Goal: Transaction & Acquisition: Purchase product/service

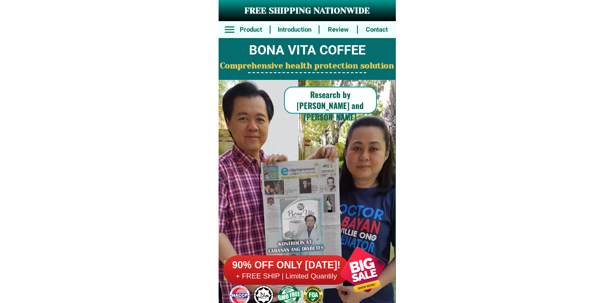
click at [307, 272] on h6 "+ FREE SHIP | Limited Quantily" at bounding box center [286, 276] width 127 height 9
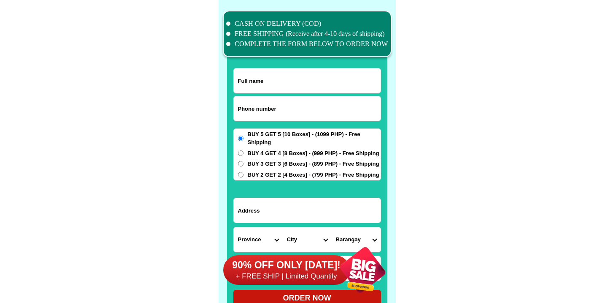
scroll to position [6564, 0]
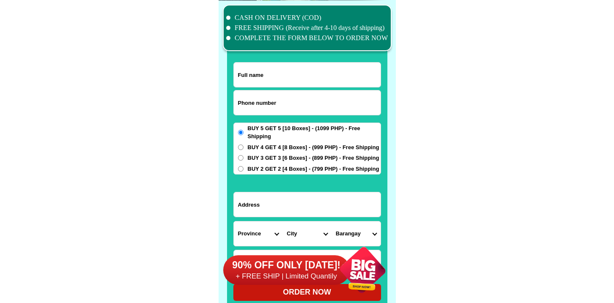
click at [279, 101] on input "Input phone_number" at bounding box center [307, 102] width 147 height 24
paste input "09176238609"
type input "09176238609"
click at [278, 67] on input "Input full_name" at bounding box center [307, 74] width 147 height 24
paste input "[PERSON_NAME] German"
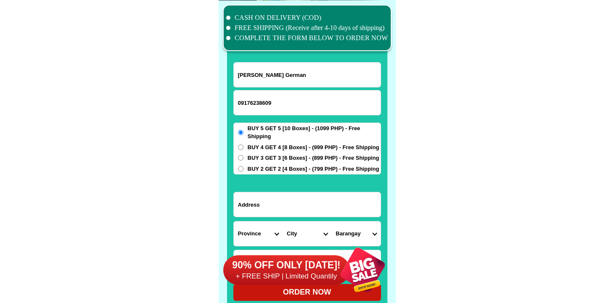
type input "[PERSON_NAME] German"
click at [295, 221] on select "City" at bounding box center [307, 233] width 49 height 24
click at [300, 206] on input "Input address" at bounding box center [307, 204] width 147 height 24
paste input "Phase 3 Acacia stgarden billvr sya [PERSON_NAME] 0"
type input "Phase 3 Acacia stgarden billvr sya [PERSON_NAME] 0"
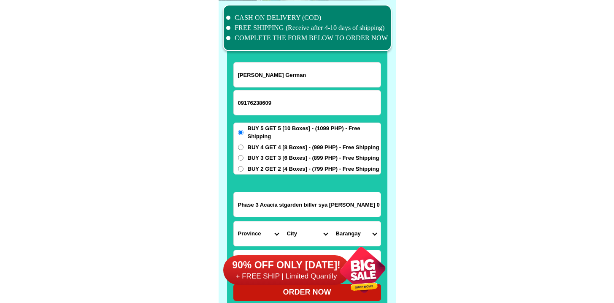
click at [255, 233] on select "Province [GEOGRAPHIC_DATA] [GEOGRAPHIC_DATA][PERSON_NAME][GEOGRAPHIC_DATA][GEOG…" at bounding box center [258, 233] width 49 height 24
select select "63_761"
click at [234, 221] on select "Province [GEOGRAPHIC_DATA] [GEOGRAPHIC_DATA][PERSON_NAME][GEOGRAPHIC_DATA][GEOG…" at bounding box center [258, 233] width 49 height 24
click at [294, 229] on select "City [PERSON_NAME][GEOGRAPHIC_DATA] [GEOGRAPHIC_DATA] [GEOGRAPHIC_DATA] [GEOGRA…" at bounding box center [307, 233] width 49 height 24
select select "63_7615284"
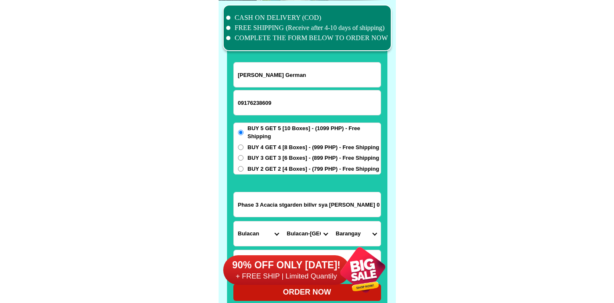
click at [283, 221] on select "City [PERSON_NAME][GEOGRAPHIC_DATA] [GEOGRAPHIC_DATA] [GEOGRAPHIC_DATA] [GEOGRA…" at bounding box center [307, 233] width 49 height 24
click at [350, 231] on select "Barangay Bagbaguin [GEOGRAPHIC_DATA] Buenavista Bulac Camangyanan Catmon Cay po…" at bounding box center [356, 233] width 49 height 24
click at [288, 207] on input "Phase 3 Acacia stgarden billvr sya [PERSON_NAME] 0" at bounding box center [307, 204] width 147 height 24
click at [288, 206] on input "Phase 3 Acacia stgarden billvr sya [PERSON_NAME] 0" at bounding box center [307, 204] width 147 height 24
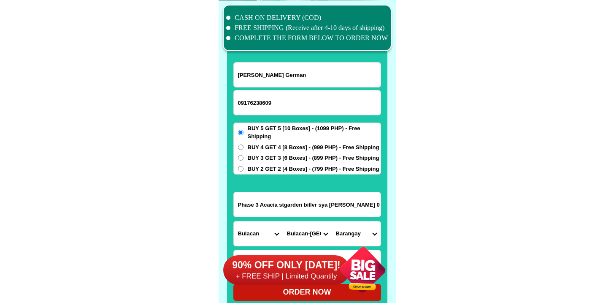
click at [356, 233] on select "Barangay Bagbaguin [GEOGRAPHIC_DATA] Buenavista Bulac Camangyanan Catmon Cay po…" at bounding box center [356, 233] width 49 height 24
select select "63_76152841910"
click at [332, 221] on select "Barangay Bagbaguin [GEOGRAPHIC_DATA] Buenavista Bulac Camangyanan Catmon Cay po…" at bounding box center [356, 233] width 49 height 24
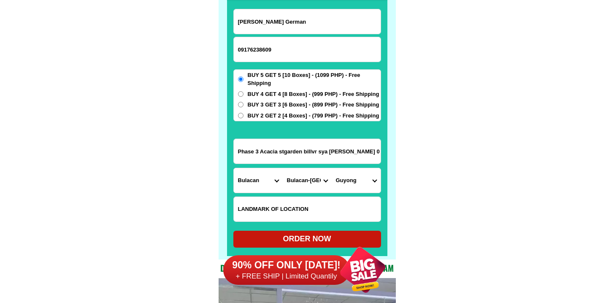
click at [312, 255] on div at bounding box center [286, 270] width 127 height 30
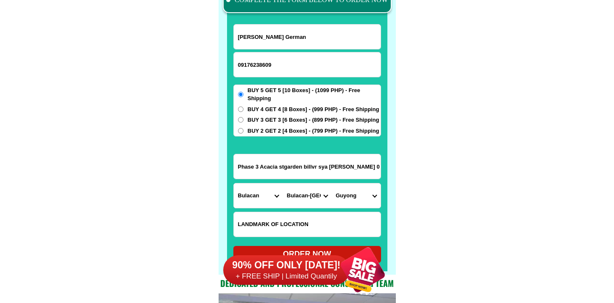
scroll to position [6675, 0]
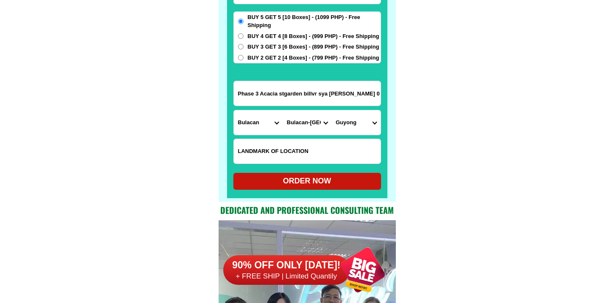
click at [304, 173] on div "ORDER NOW" at bounding box center [308, 181] width 148 height 17
radio input "true"
